Goal: Book appointment/travel/reservation

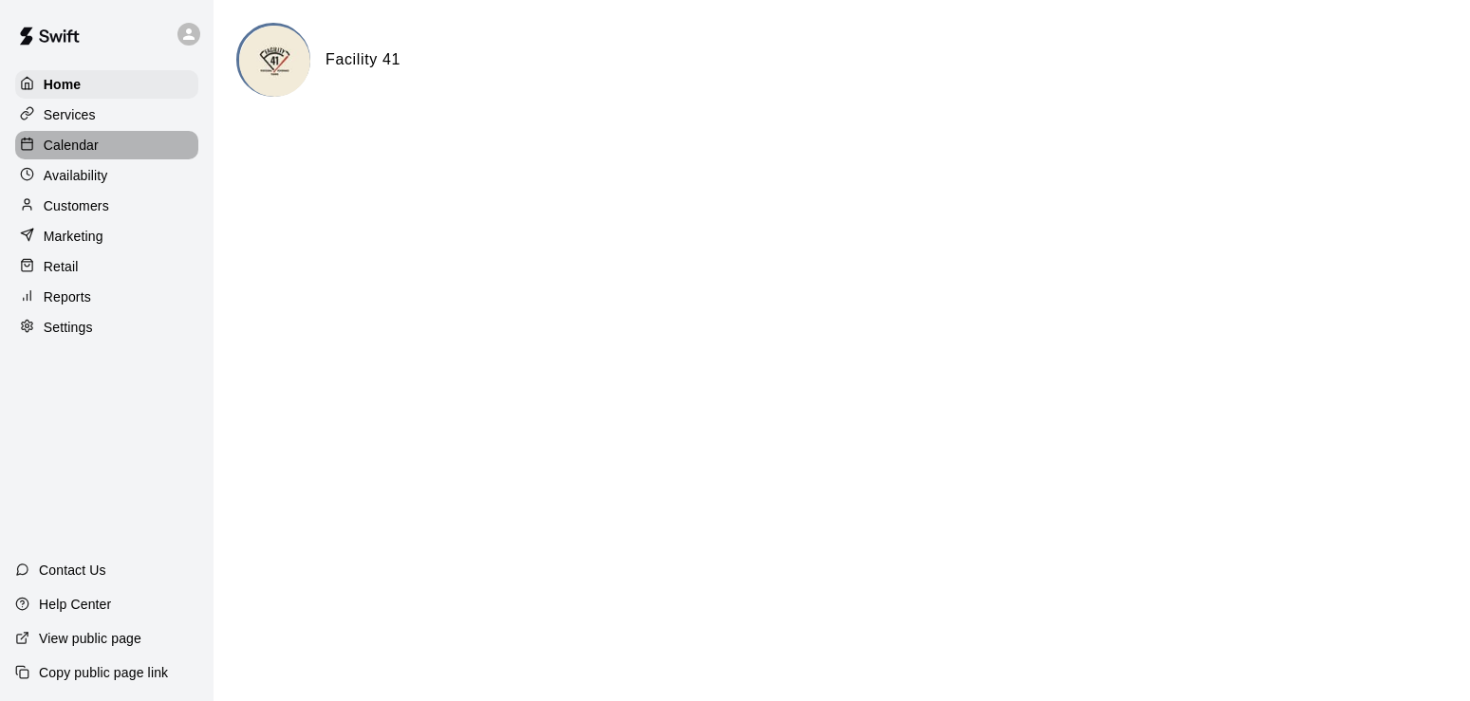
click at [77, 159] on div "Calendar" at bounding box center [106, 145] width 183 height 28
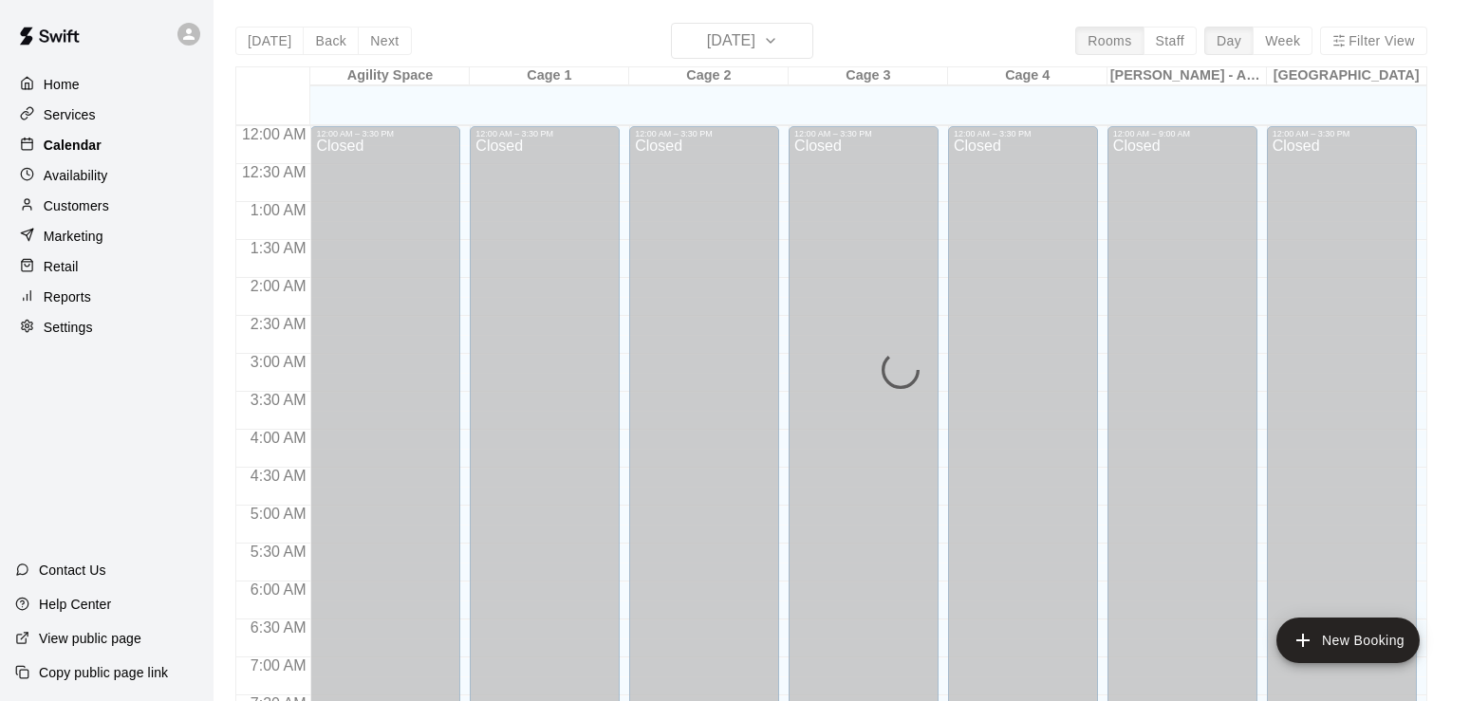
scroll to position [1169, 0]
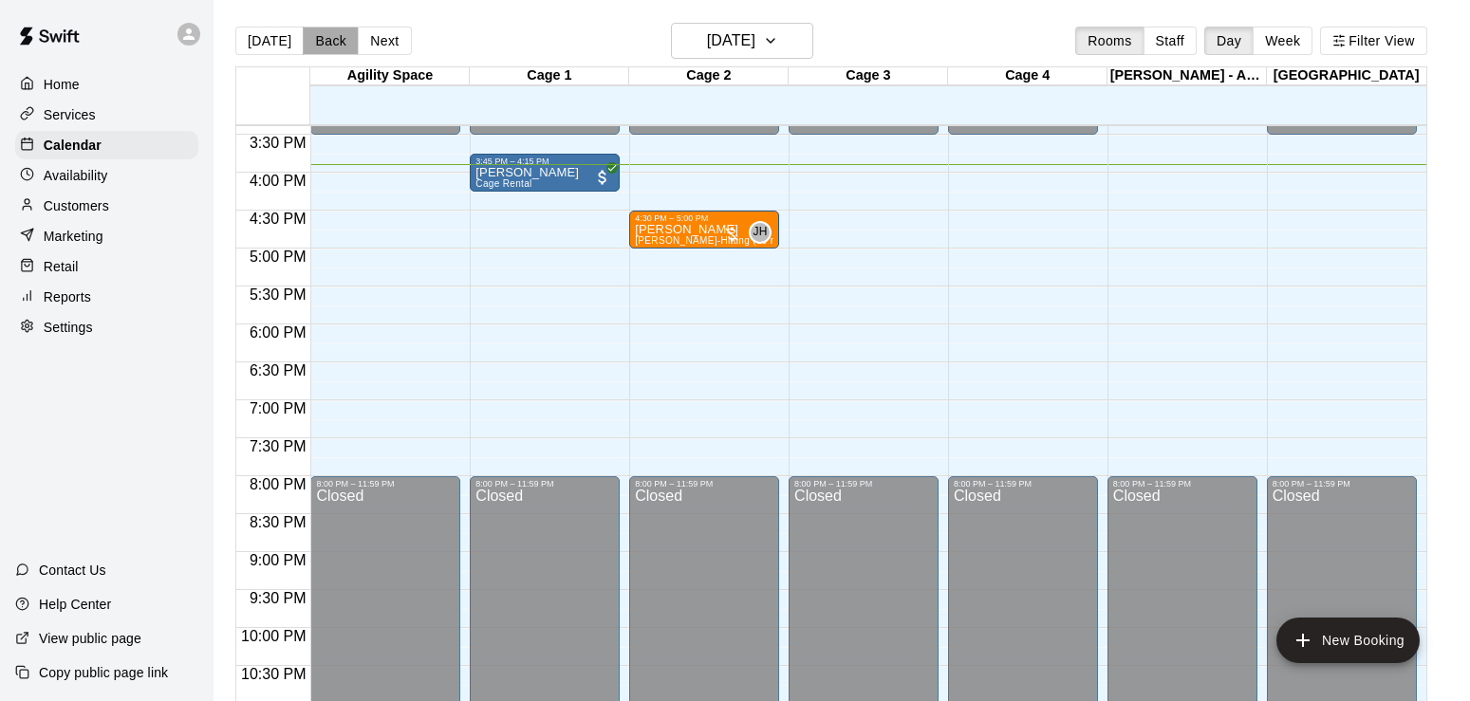
click at [320, 45] on button "Back" at bounding box center [331, 41] width 56 height 28
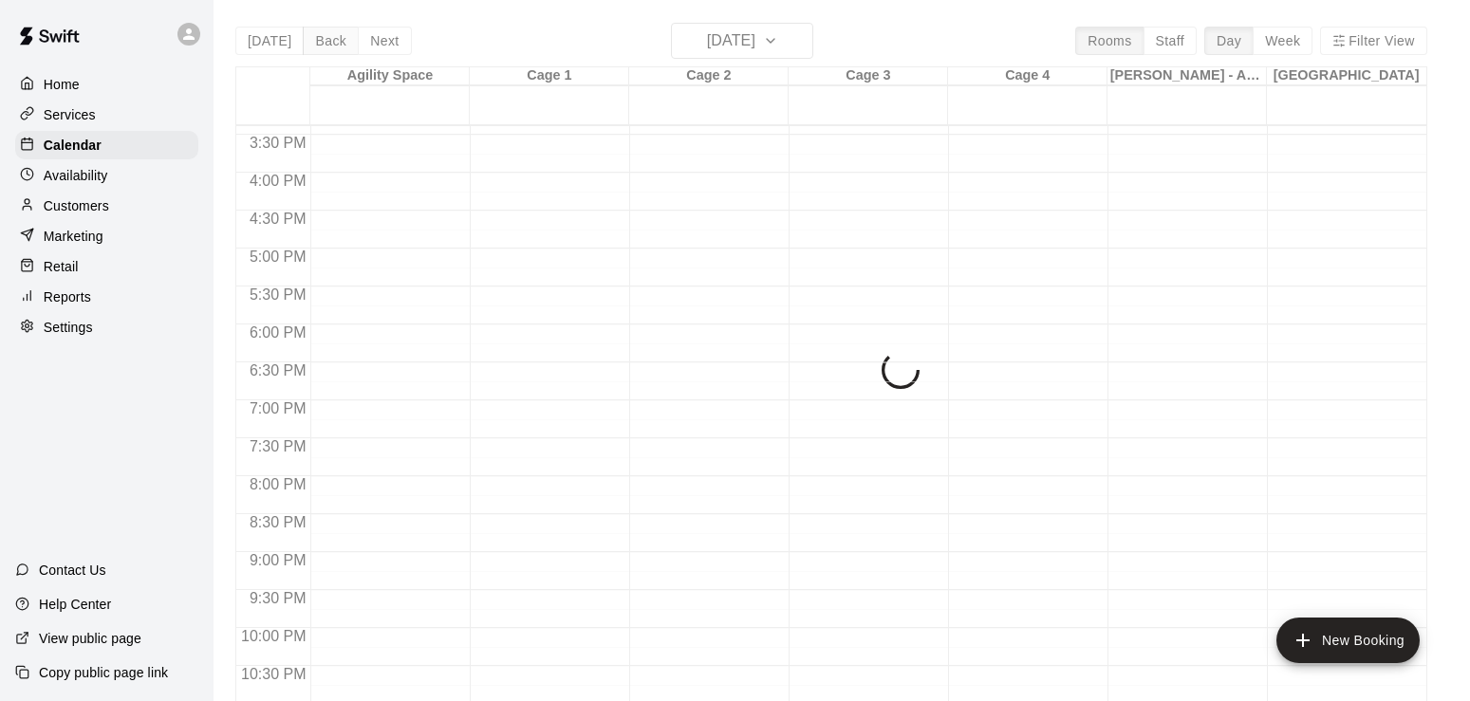
click at [320, 45] on button "Back" at bounding box center [331, 41] width 56 height 28
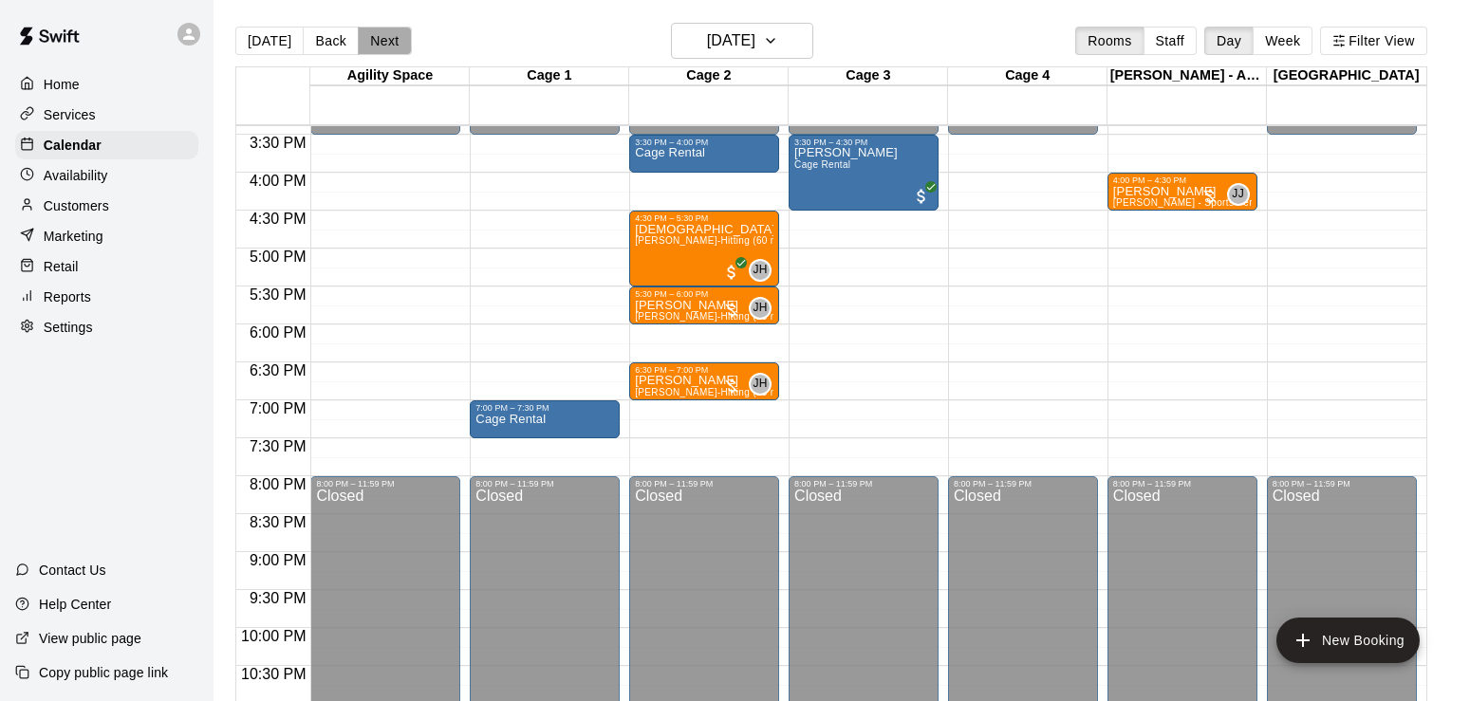
click at [376, 46] on button "Next" at bounding box center [384, 41] width 53 height 28
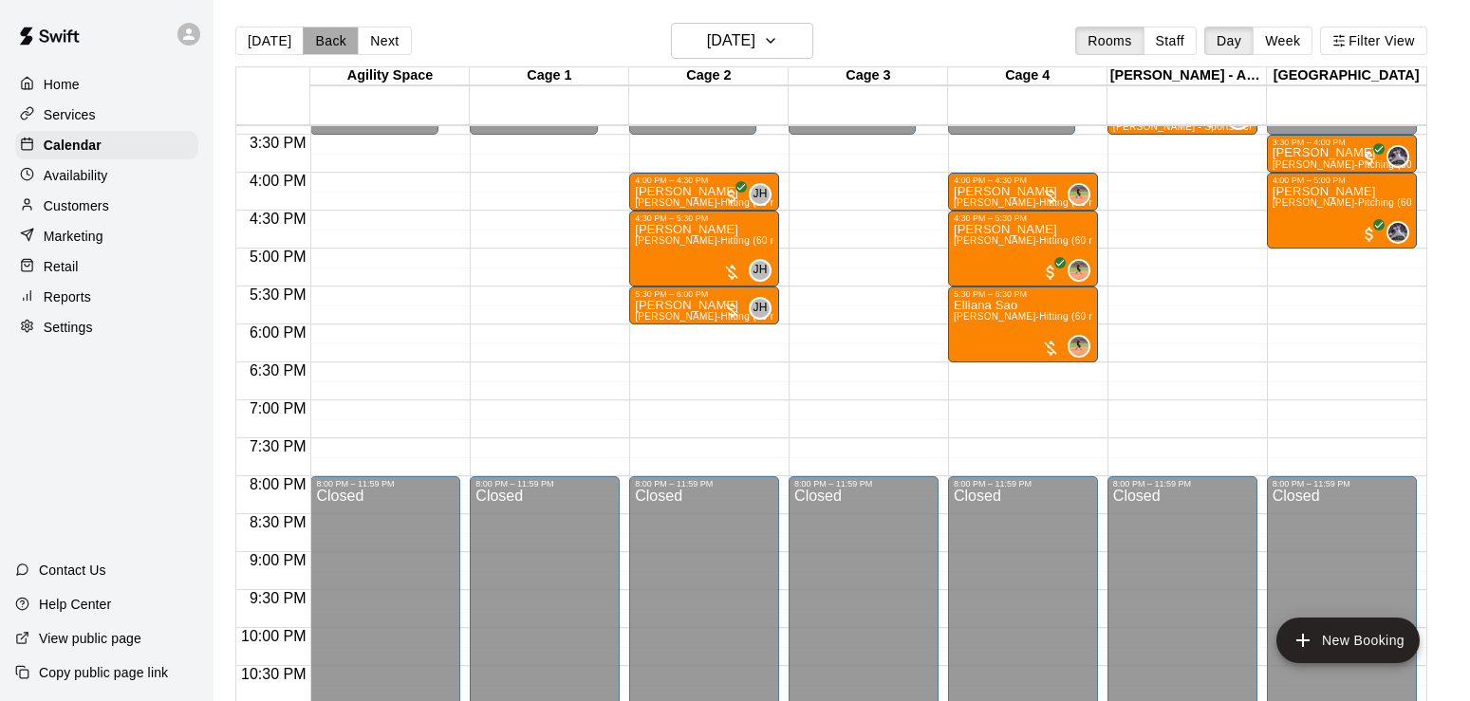
click at [342, 44] on button "Back" at bounding box center [331, 41] width 56 height 28
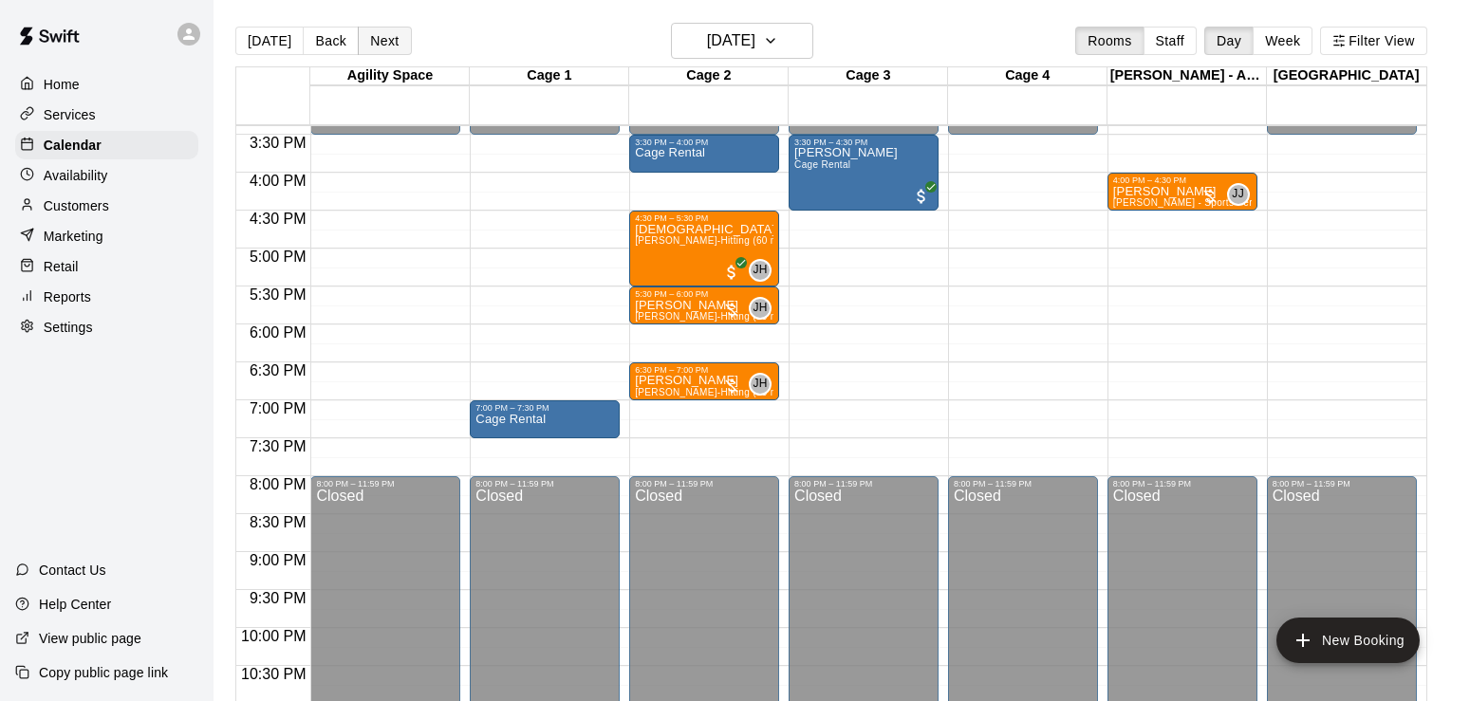
click at [381, 50] on button "Next" at bounding box center [384, 41] width 53 height 28
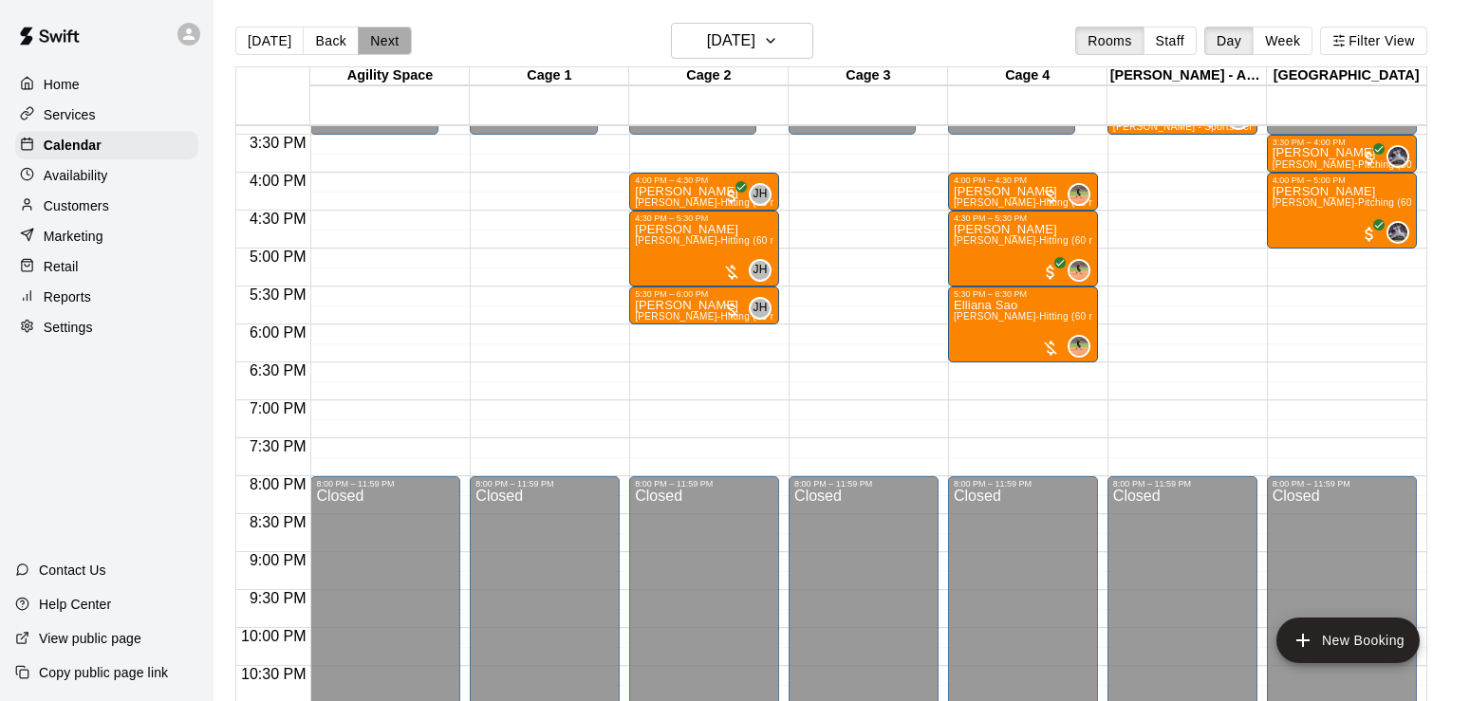
click at [381, 50] on button "Next" at bounding box center [384, 41] width 53 height 28
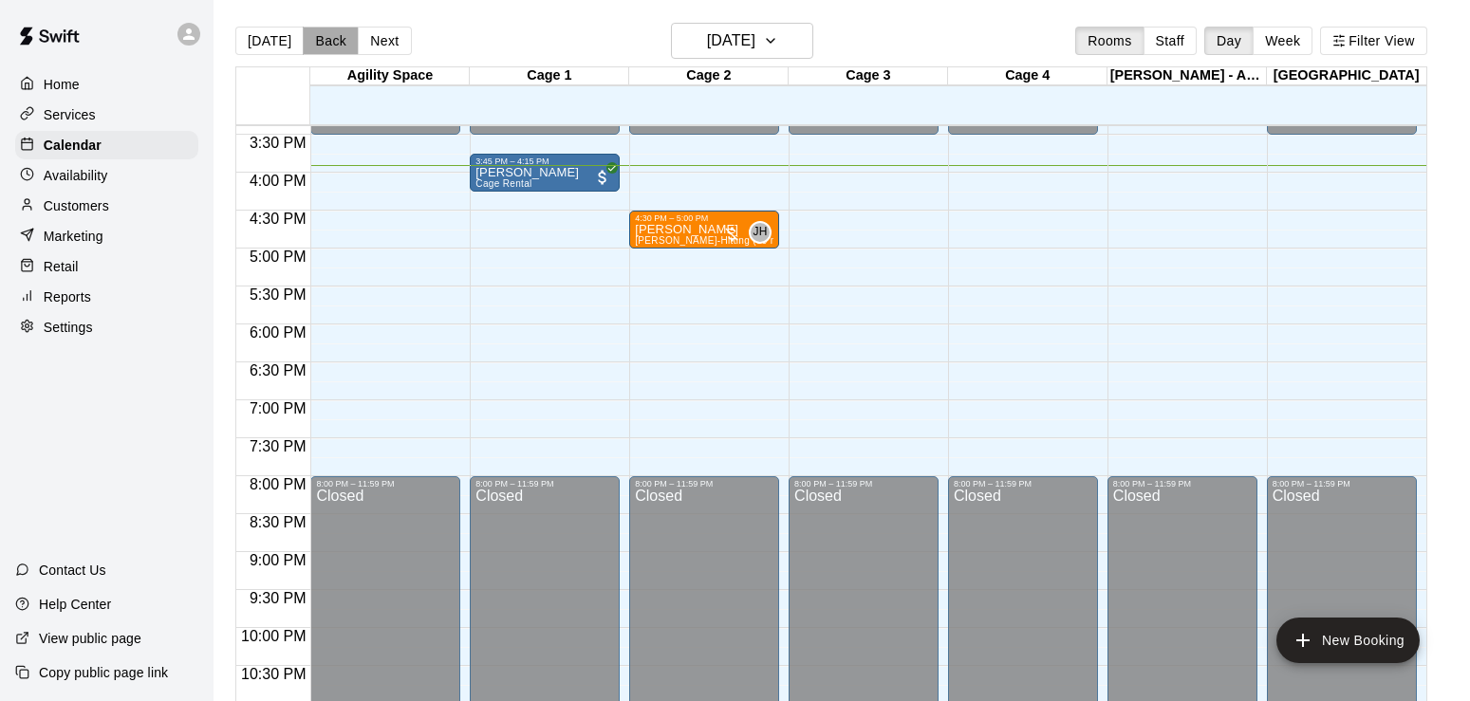
click at [332, 46] on button "Back" at bounding box center [331, 41] width 56 height 28
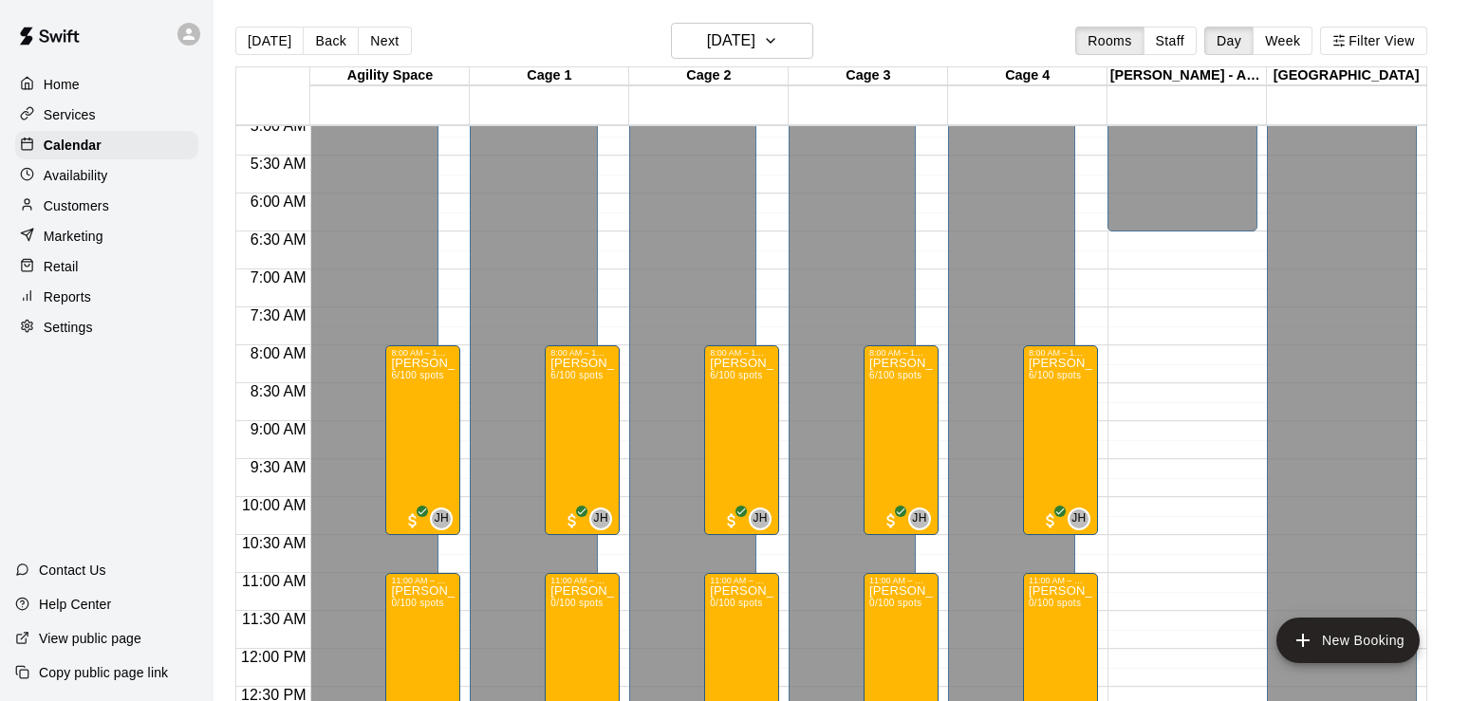
scroll to position [383, 0]
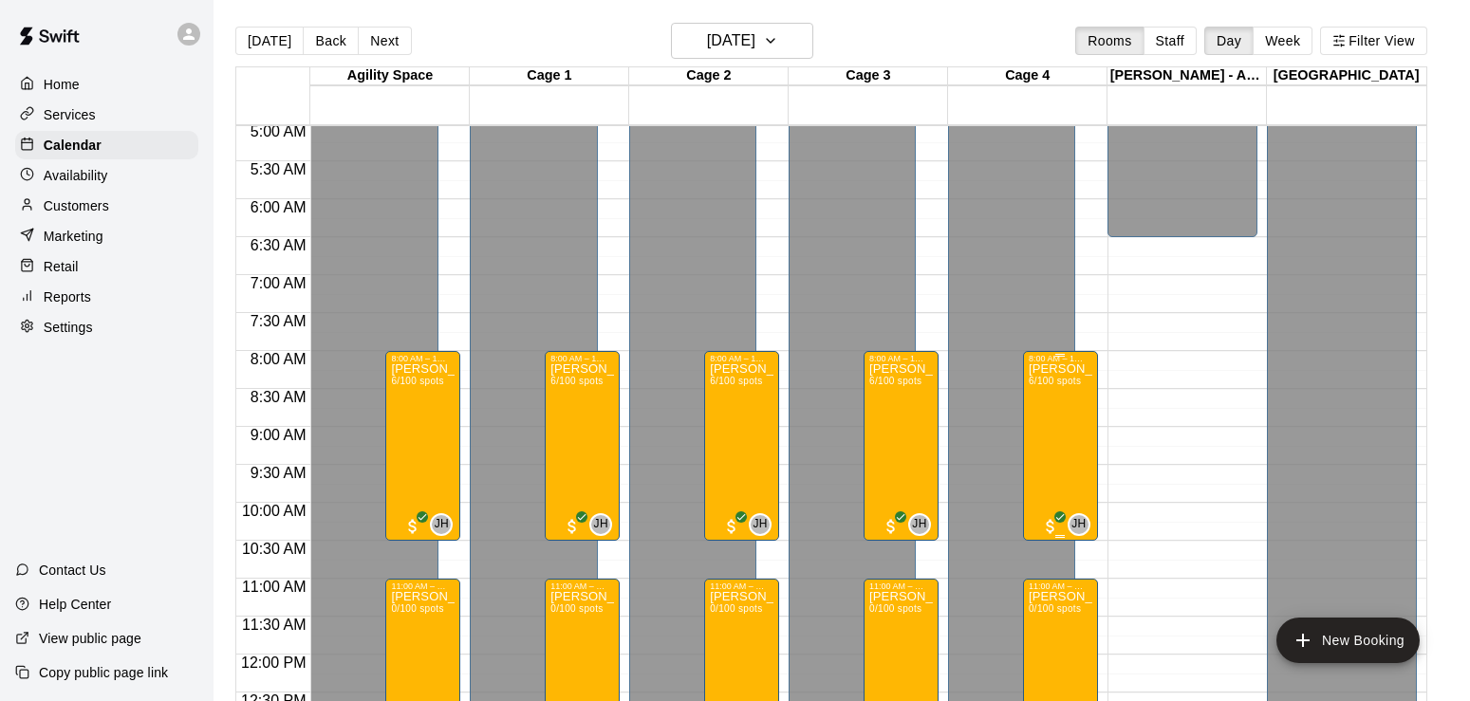
click at [1060, 442] on div "[PERSON_NAME] Hitting Camp 6/100 spots" at bounding box center [1061, 714] width 64 height 701
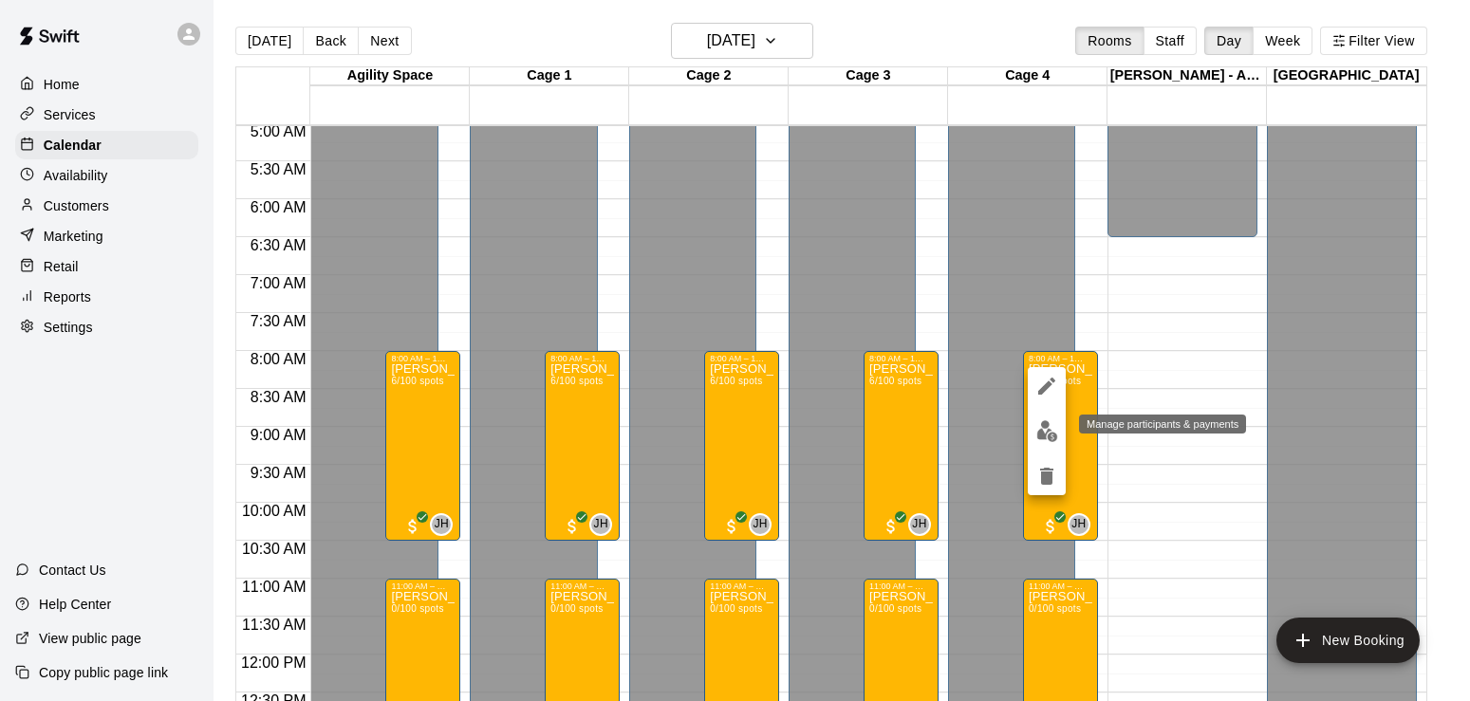
click at [417, 440] on div at bounding box center [735, 350] width 1470 height 701
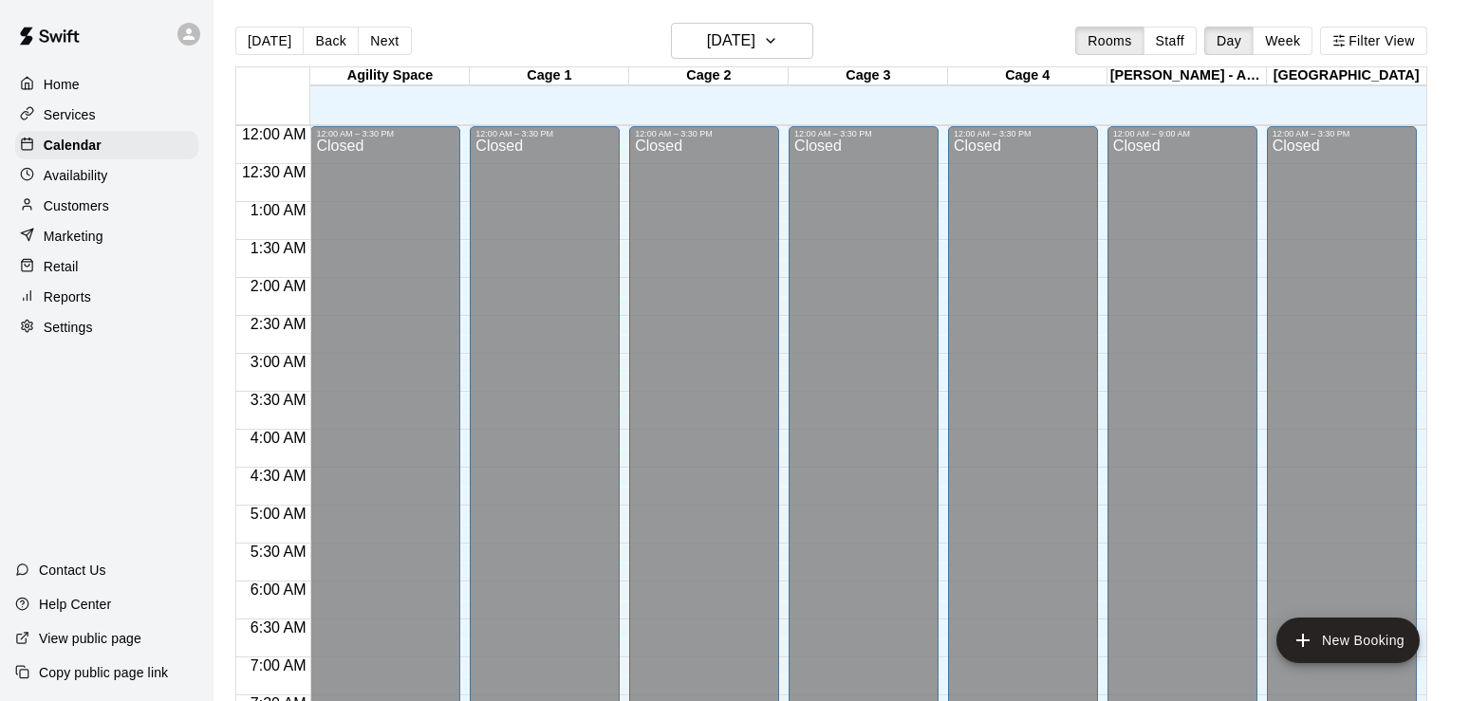
scroll to position [1169, 0]
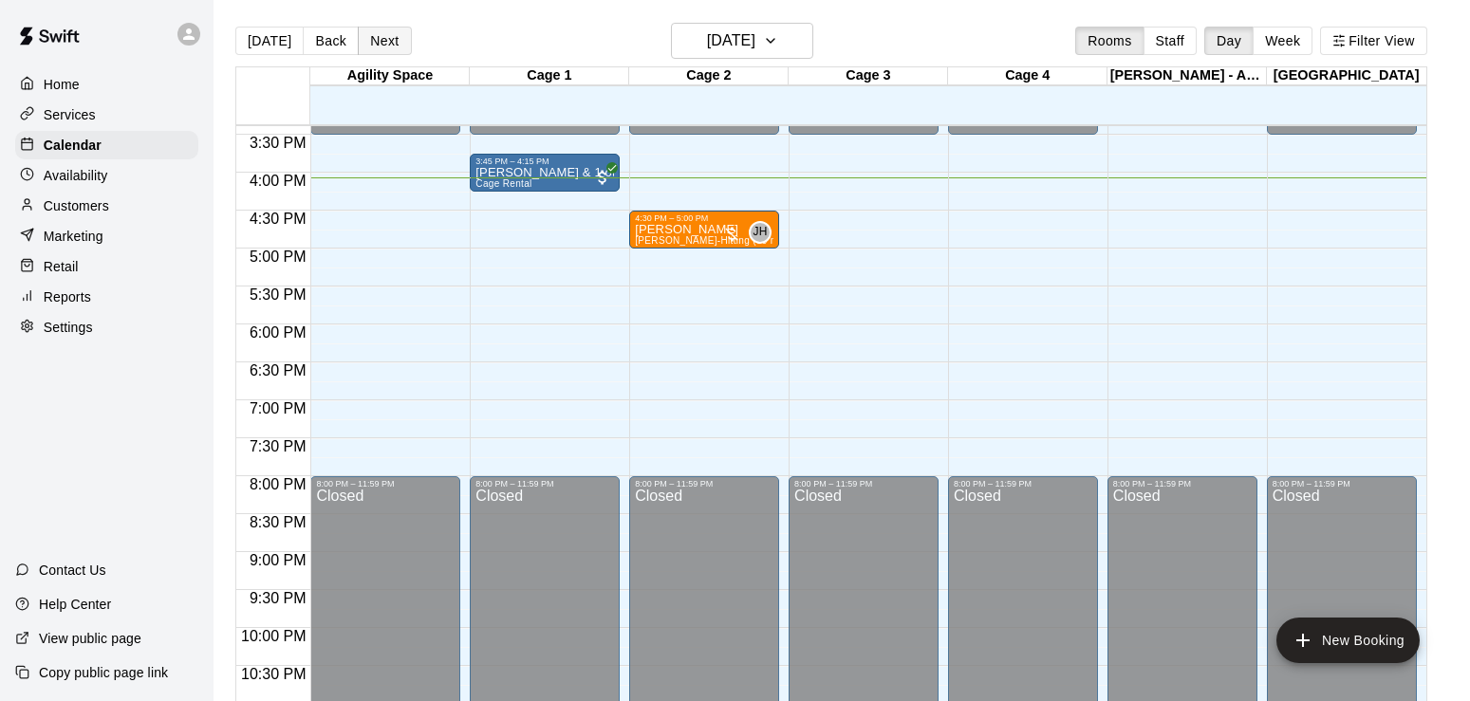
click at [378, 36] on button "Next" at bounding box center [384, 41] width 53 height 28
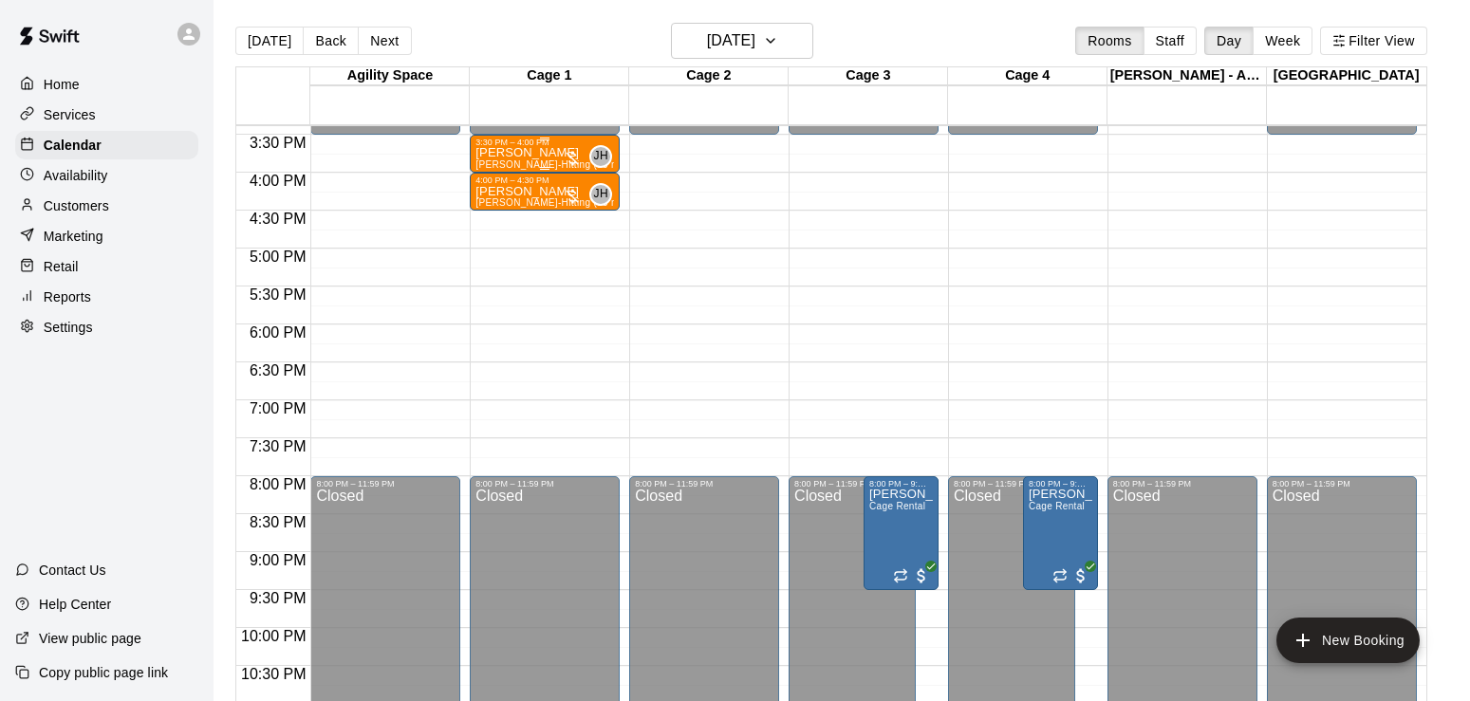
click at [548, 153] on p "Dexter Batdorf" at bounding box center [545, 153] width 139 height 0
click at [495, 173] on icon "edit" at bounding box center [493, 176] width 17 height 17
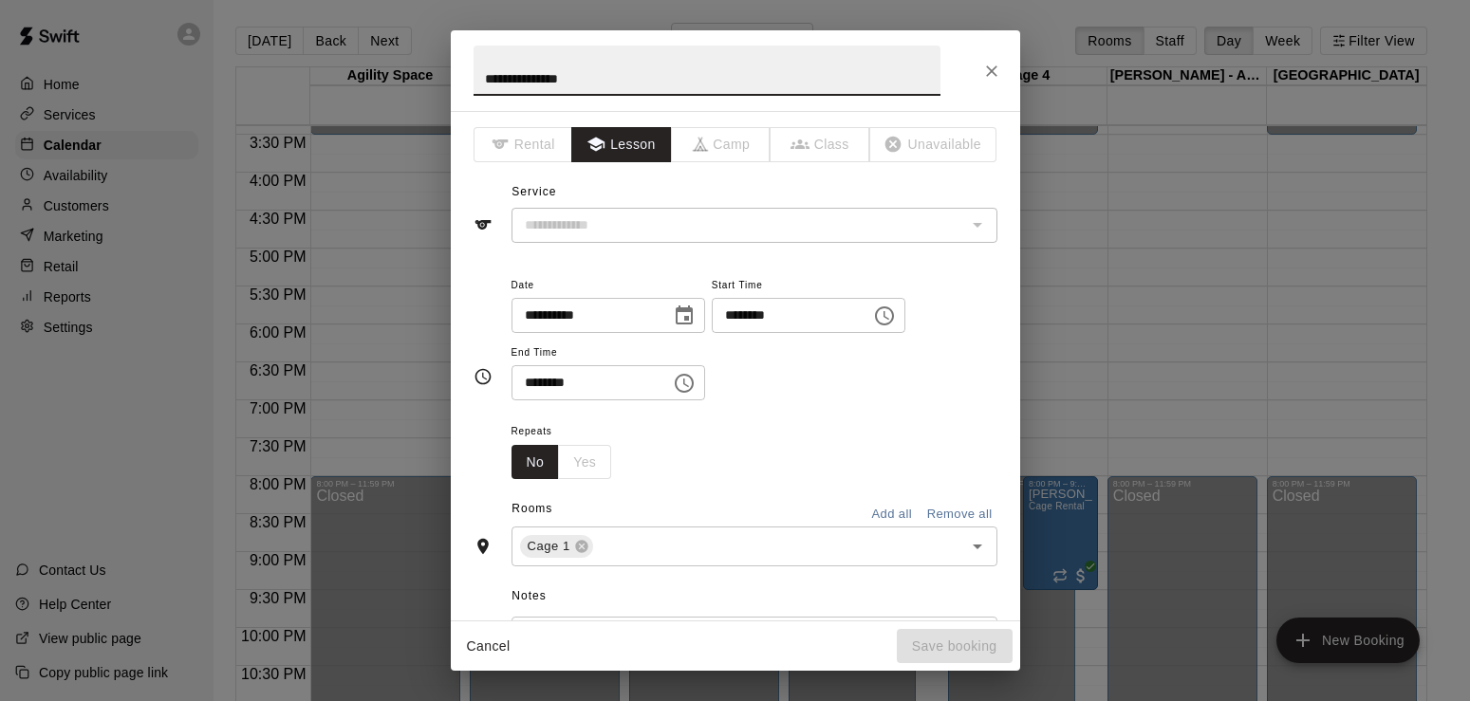
type input "**********"
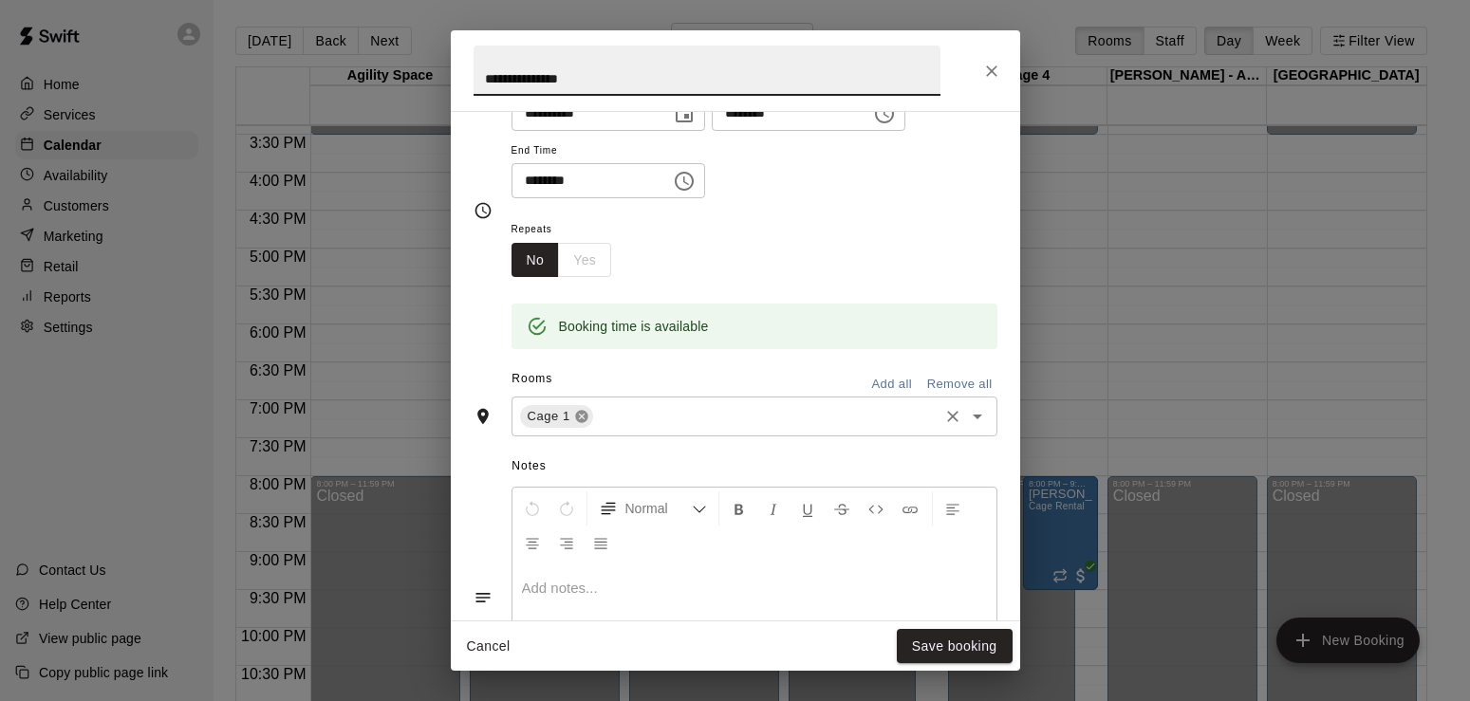
click at [583, 415] on icon at bounding box center [581, 417] width 12 height 12
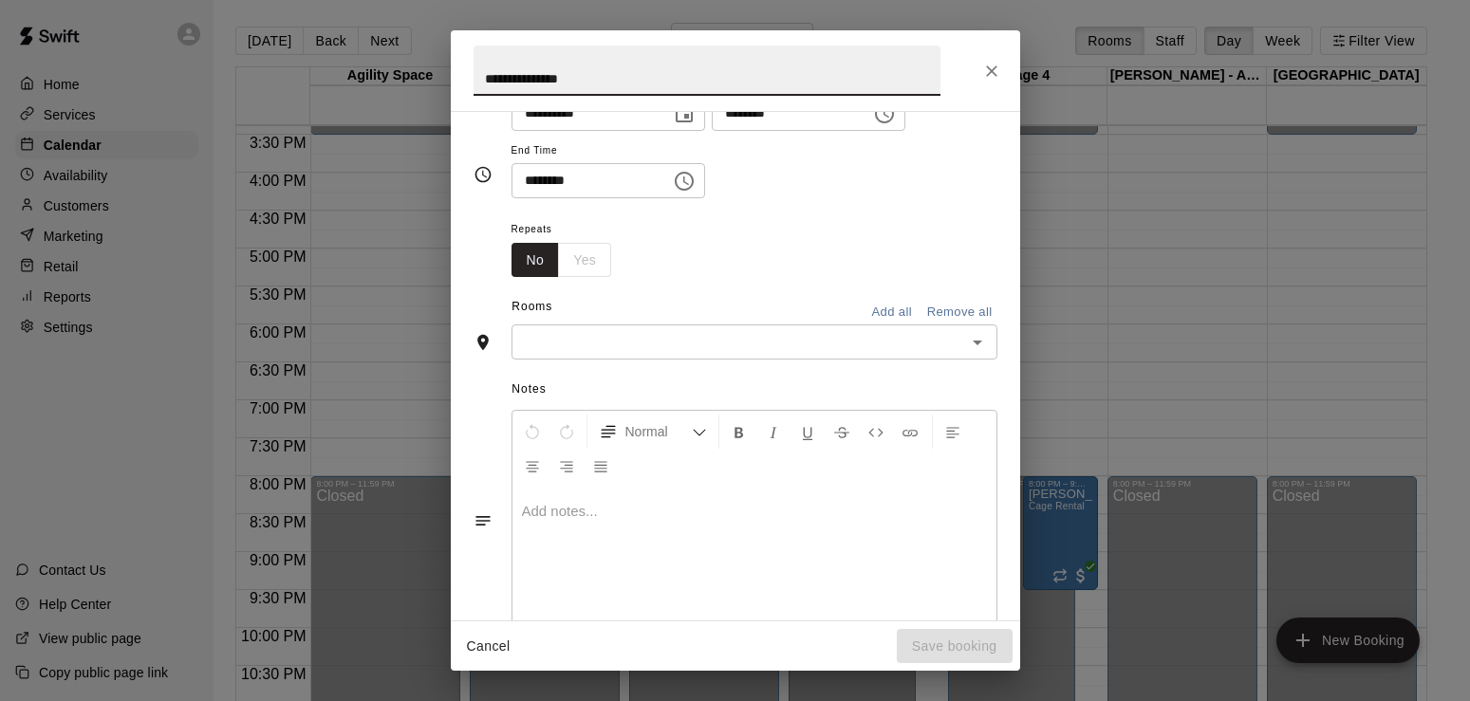
scroll to position [166, 0]
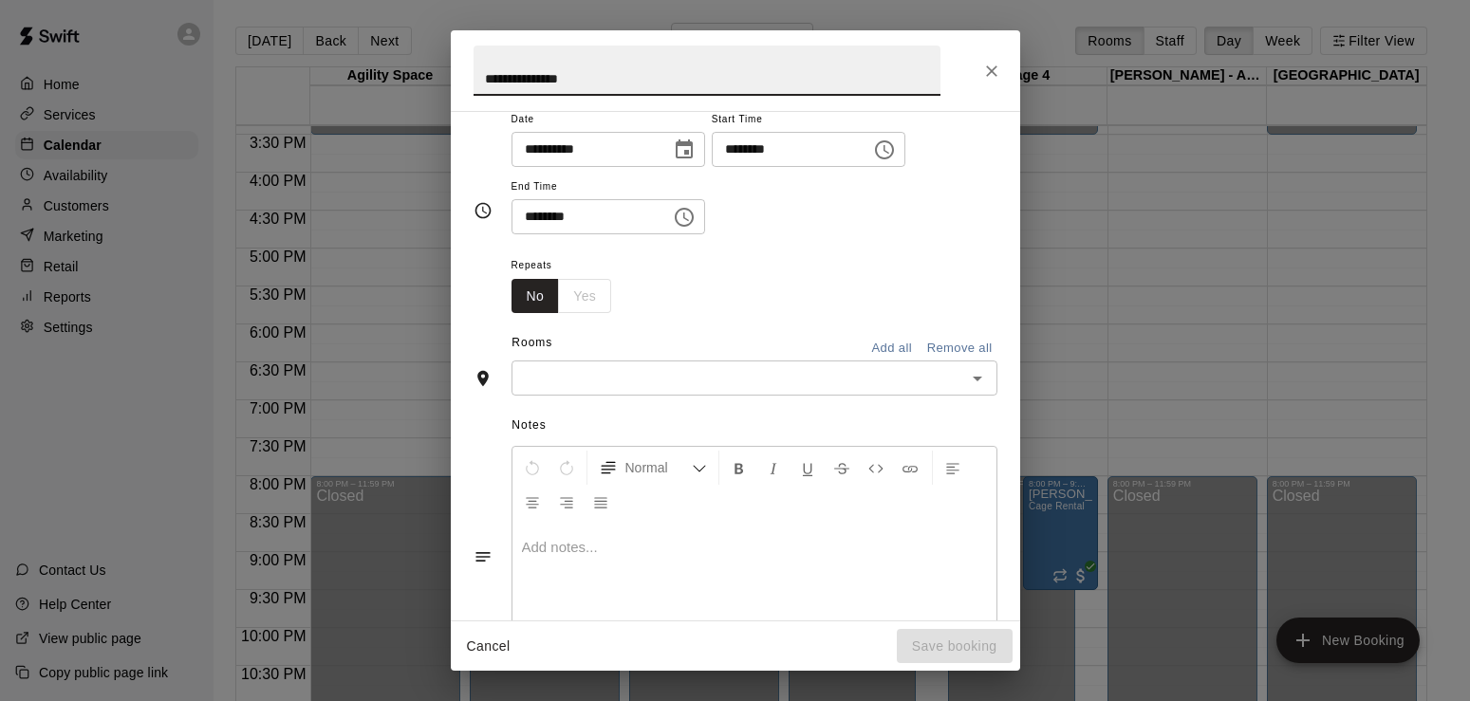
click at [579, 383] on input "text" at bounding box center [738, 378] width 443 height 24
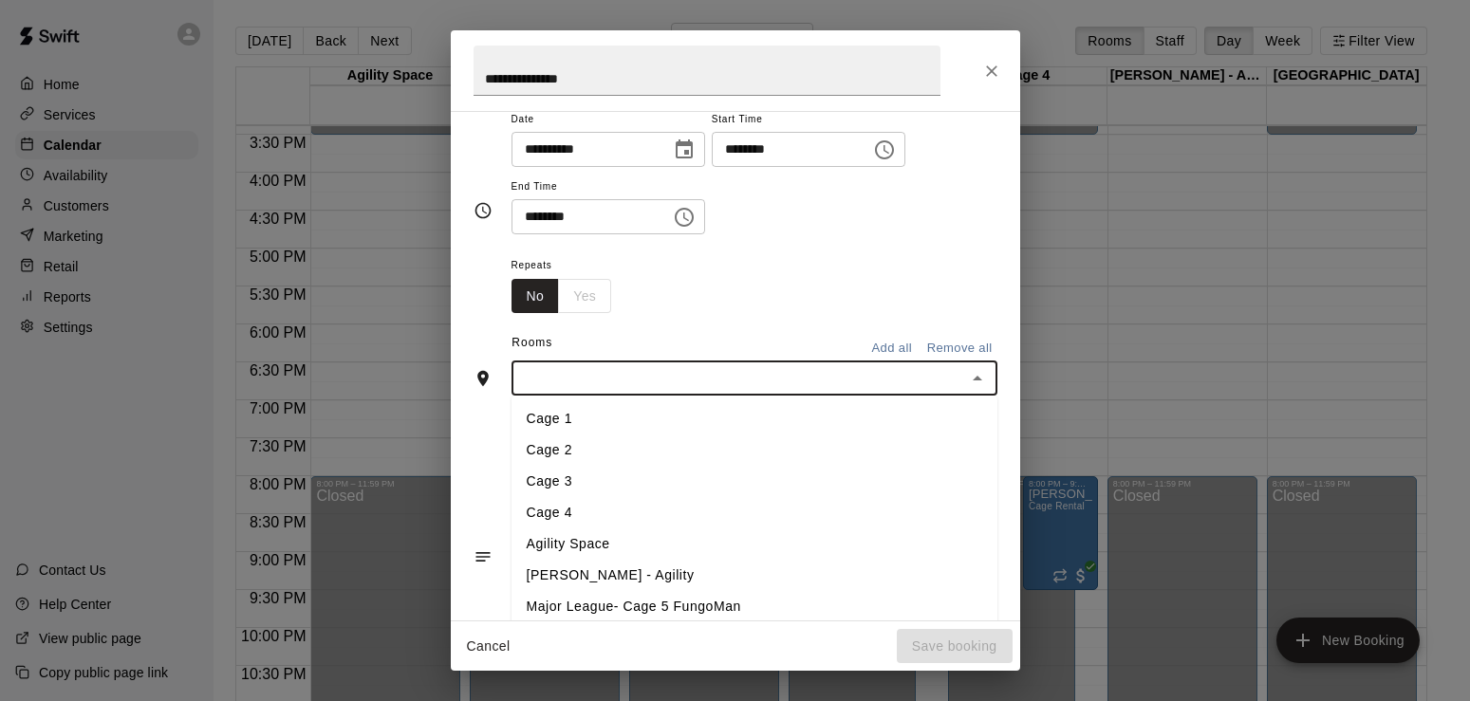
click at [556, 456] on li "Cage 2" at bounding box center [755, 450] width 486 height 31
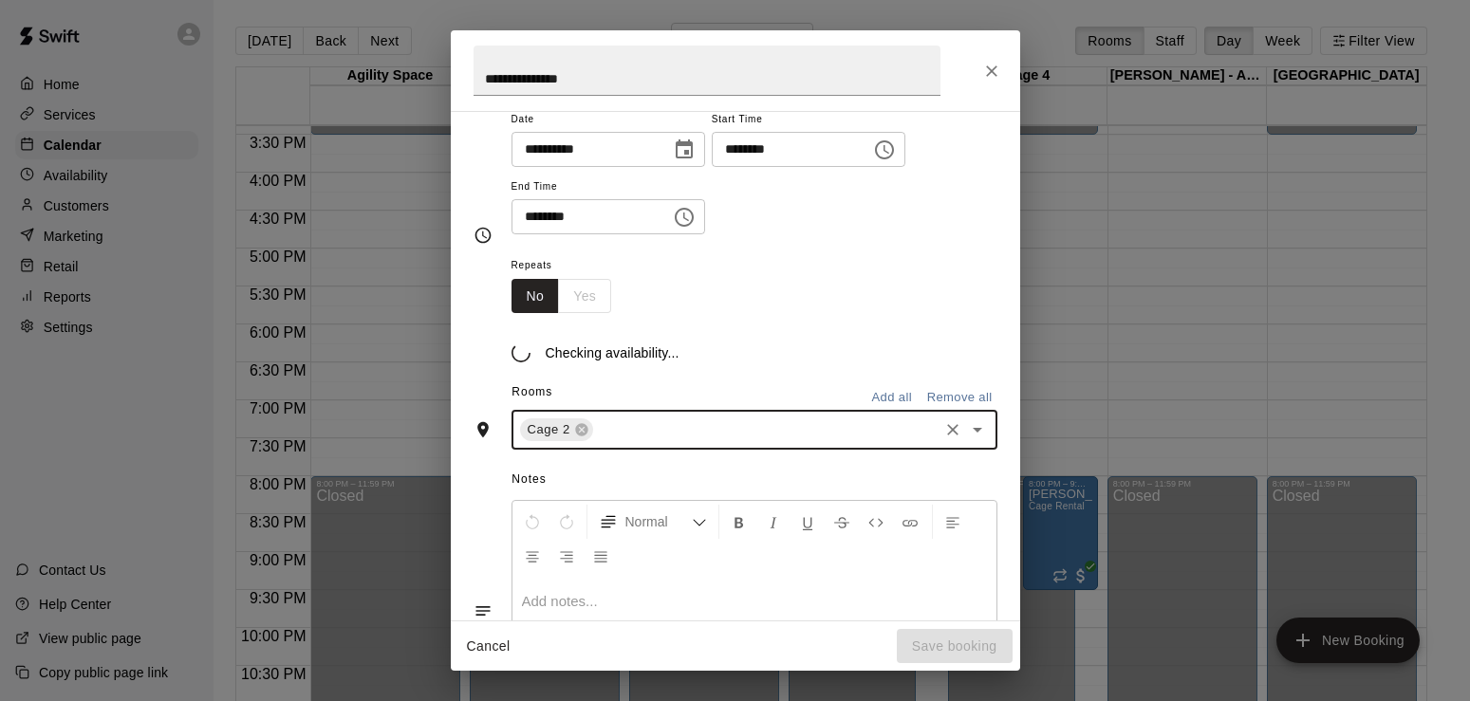
scroll to position [202, 0]
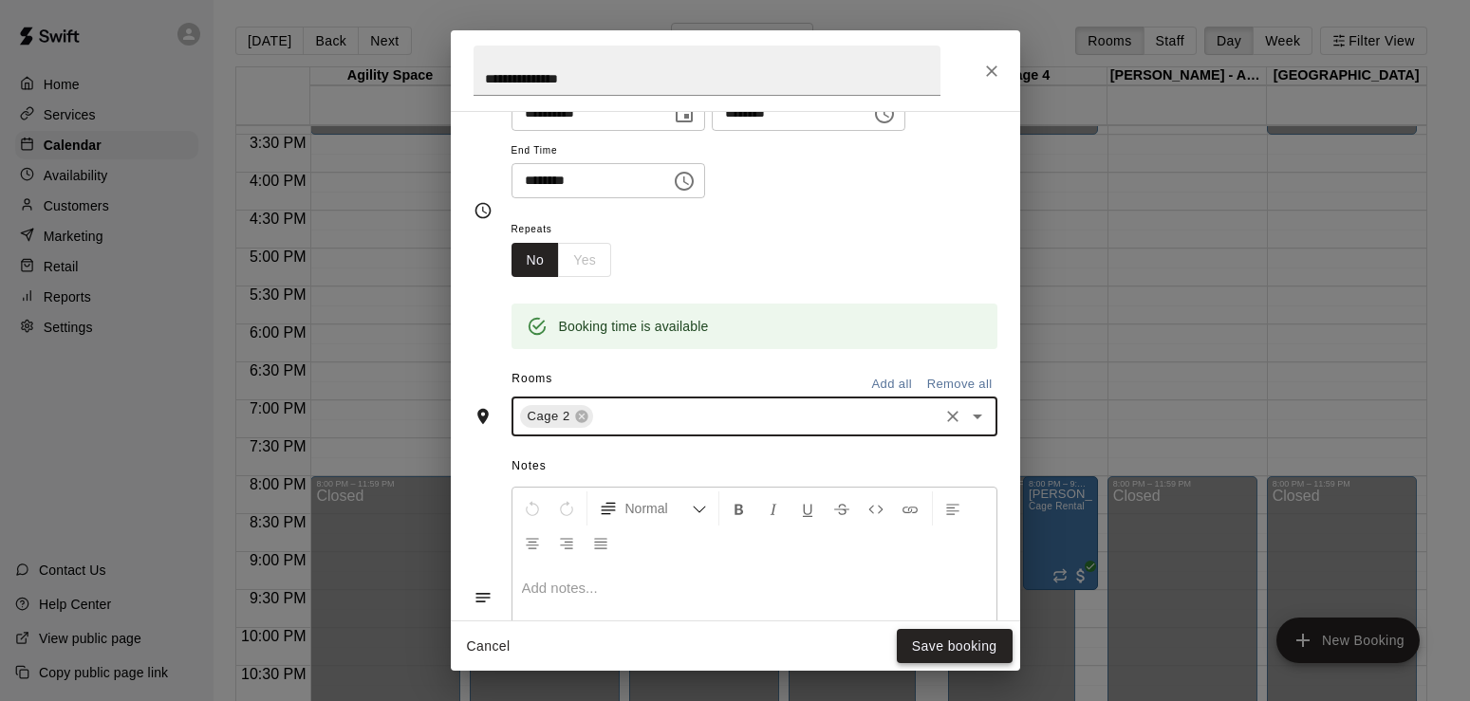
click at [931, 650] on button "Save booking" at bounding box center [955, 646] width 116 height 35
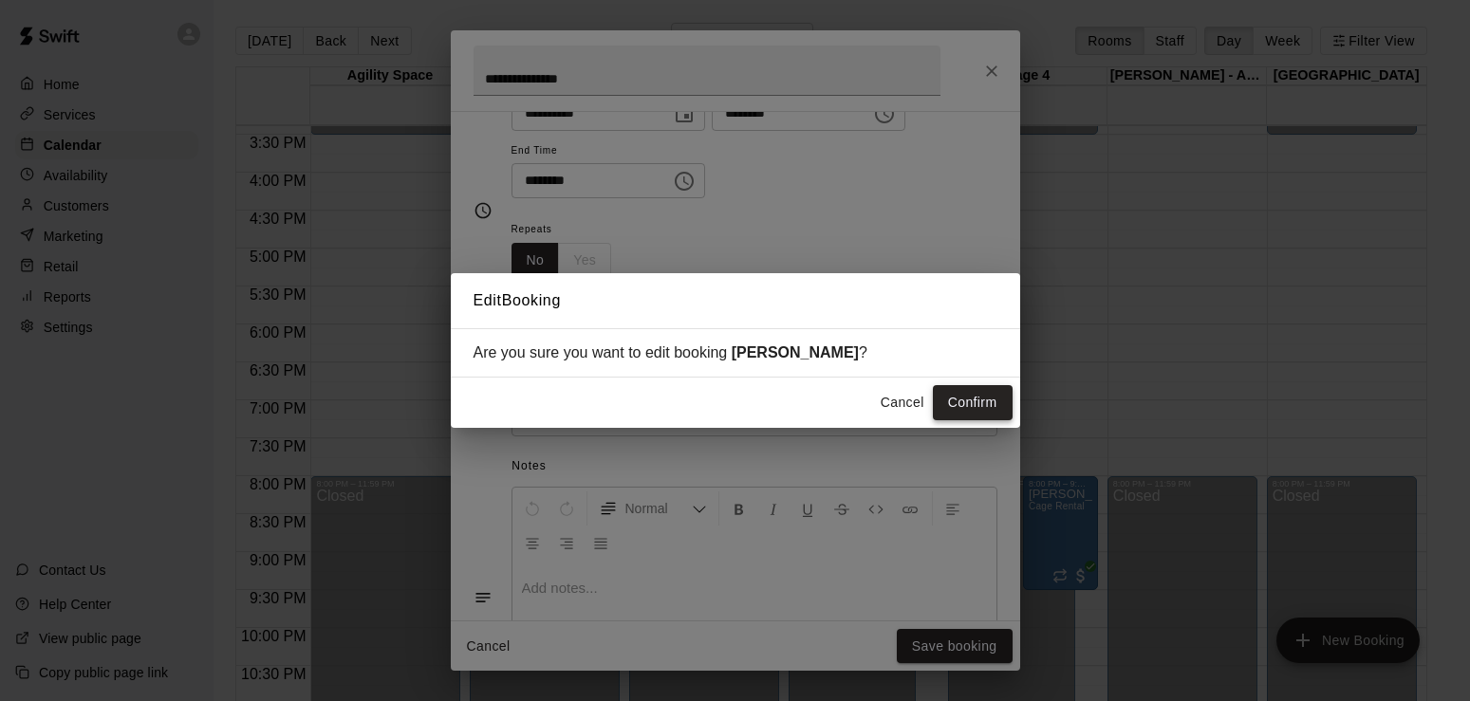
click at [971, 408] on button "Confirm" at bounding box center [973, 402] width 80 height 35
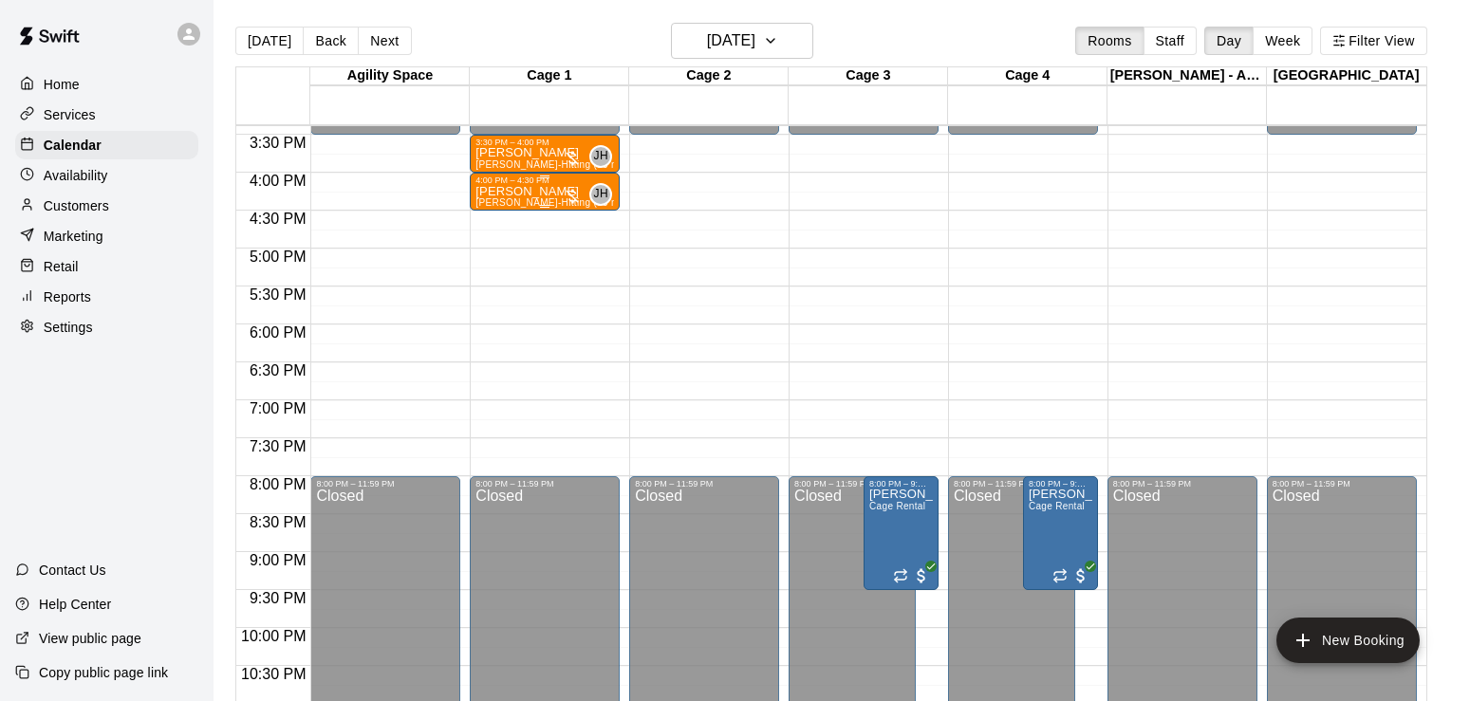
click at [535, 192] on p "Dexter Batdorf" at bounding box center [545, 192] width 139 height 0
click at [491, 215] on icon "edit" at bounding box center [493, 214] width 17 height 17
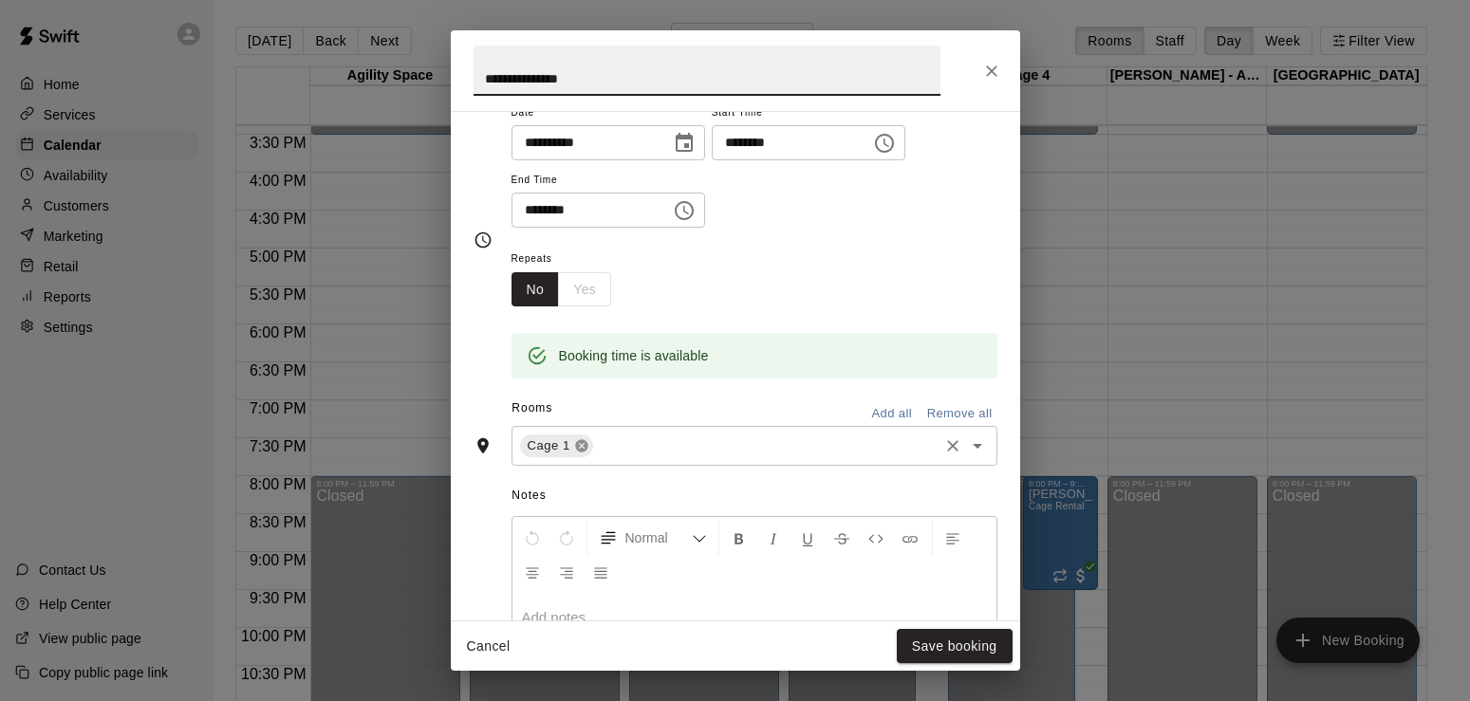
click at [575, 448] on icon at bounding box center [581, 446] width 15 height 15
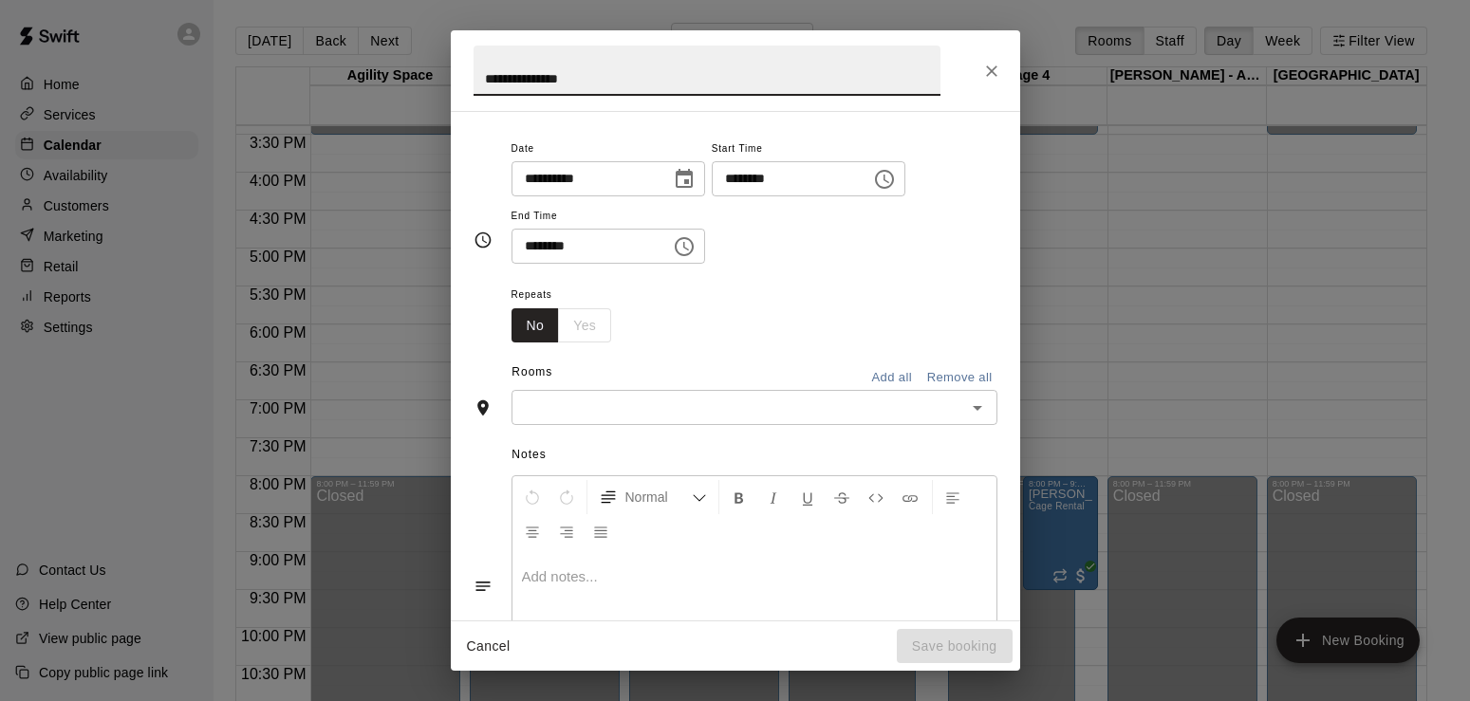
click at [569, 414] on input "text" at bounding box center [738, 408] width 443 height 24
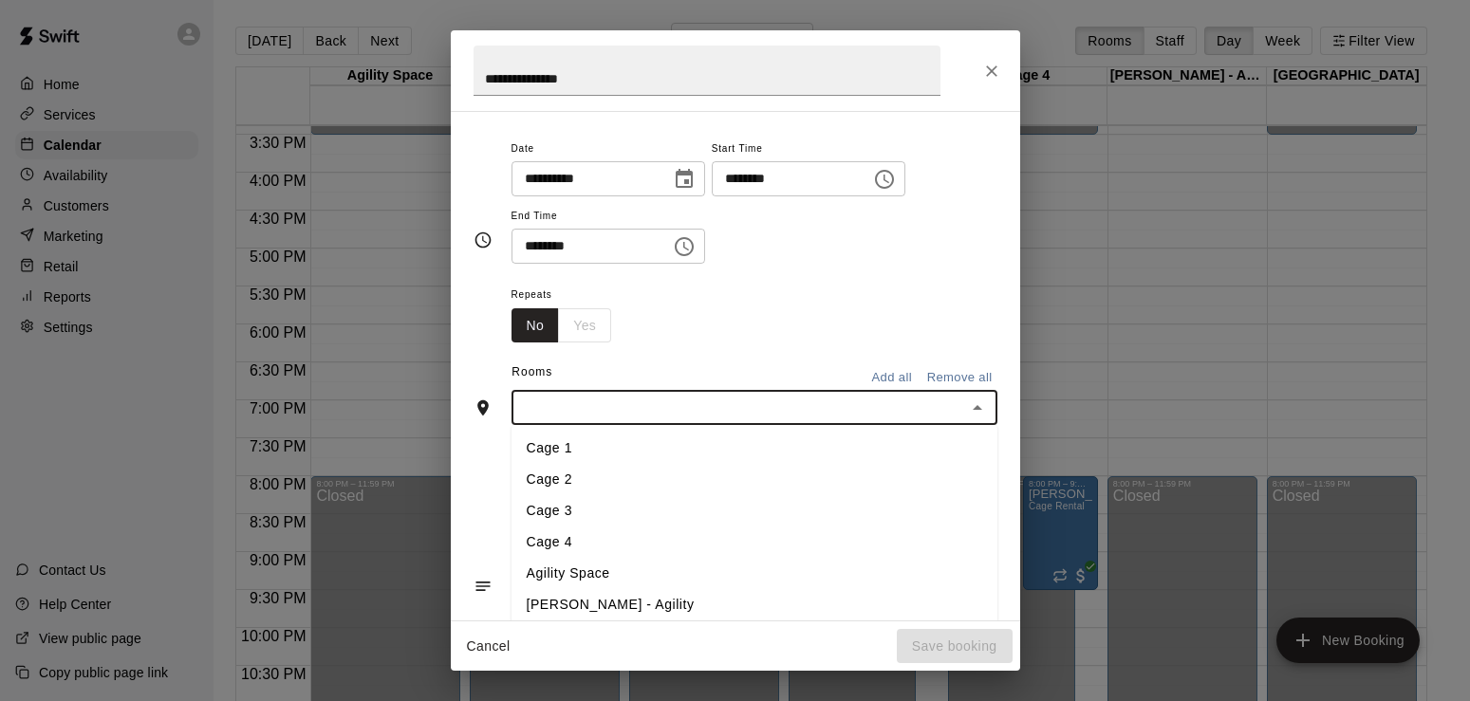
click at [551, 483] on li "Cage 2" at bounding box center [755, 479] width 486 height 31
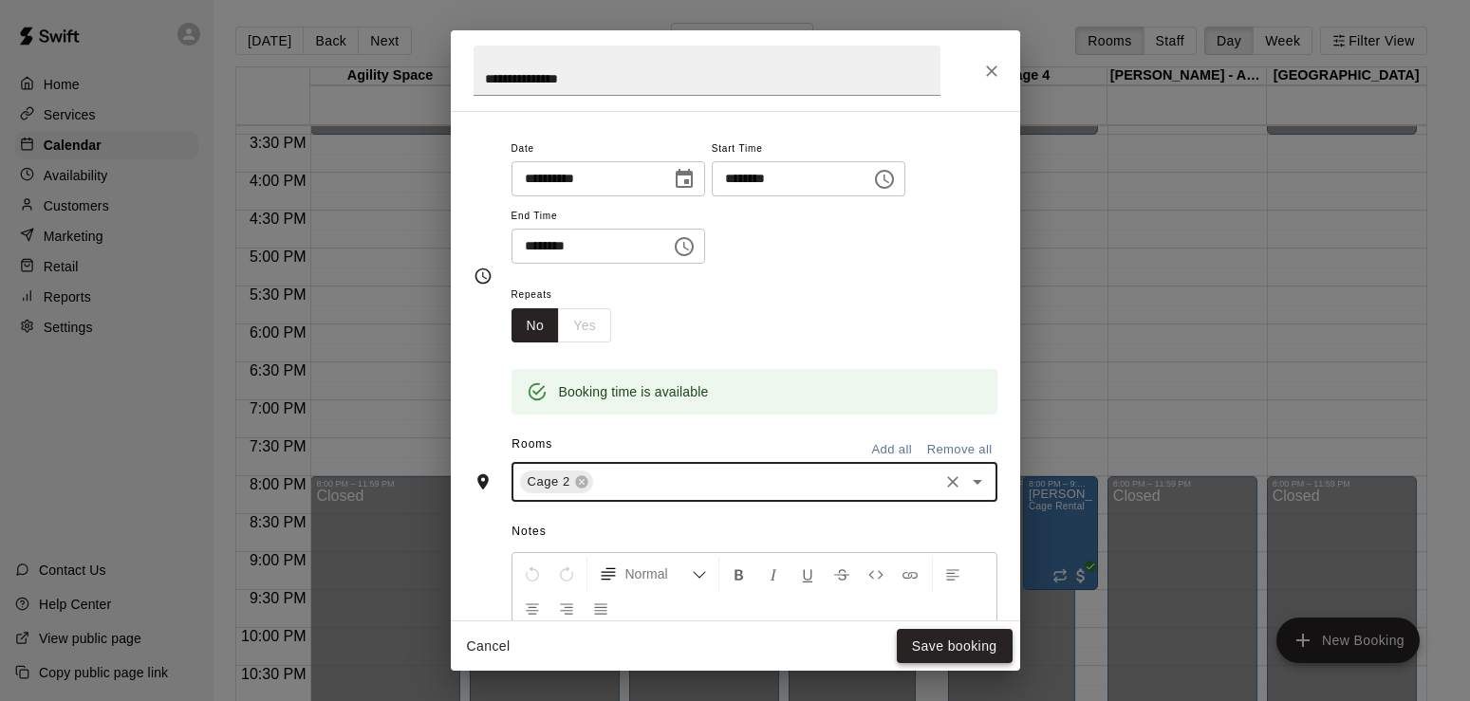
click at [948, 648] on button "Save booking" at bounding box center [955, 646] width 116 height 35
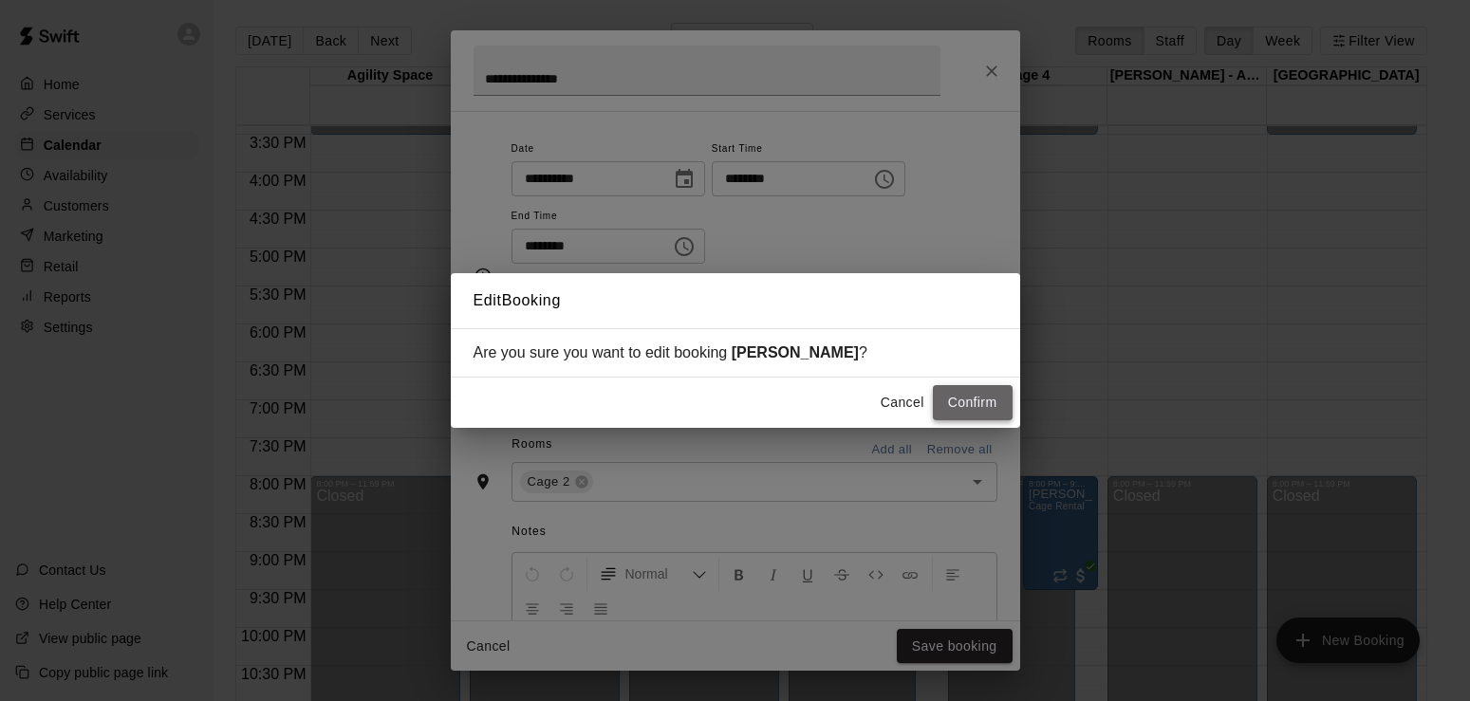
click at [980, 407] on button "Confirm" at bounding box center [973, 402] width 80 height 35
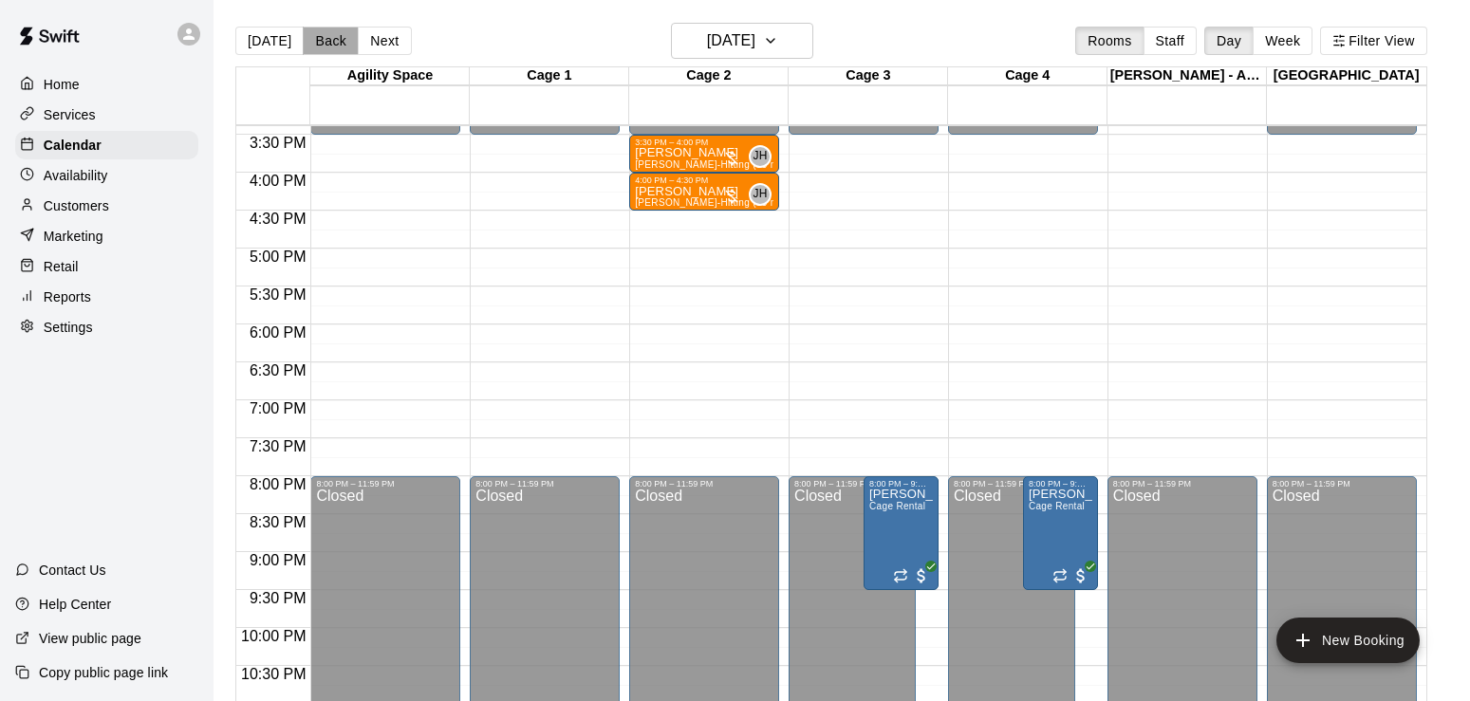
click at [321, 43] on button "Back" at bounding box center [331, 41] width 56 height 28
